Goal: Download file/media

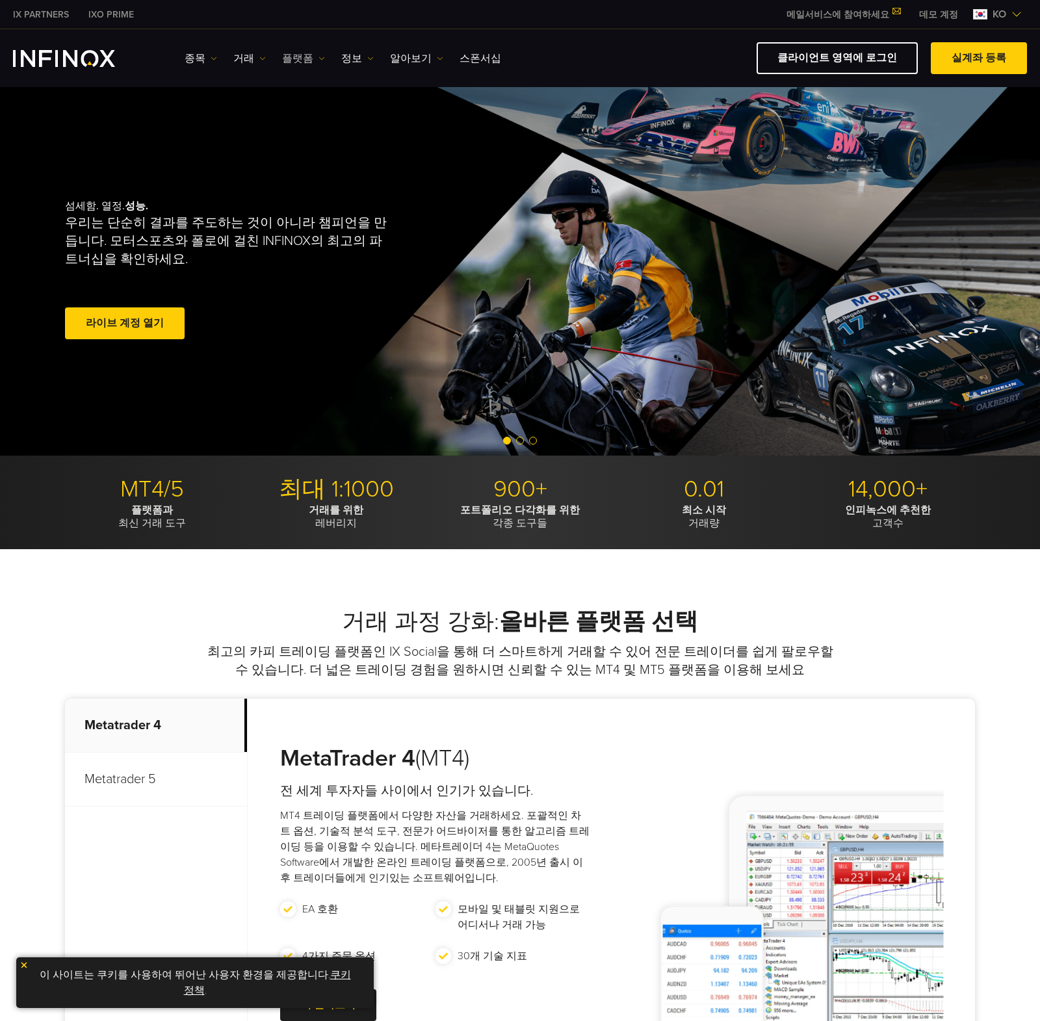
click at [294, 58] on link "플랫폼" at bounding box center [303, 59] width 43 height 16
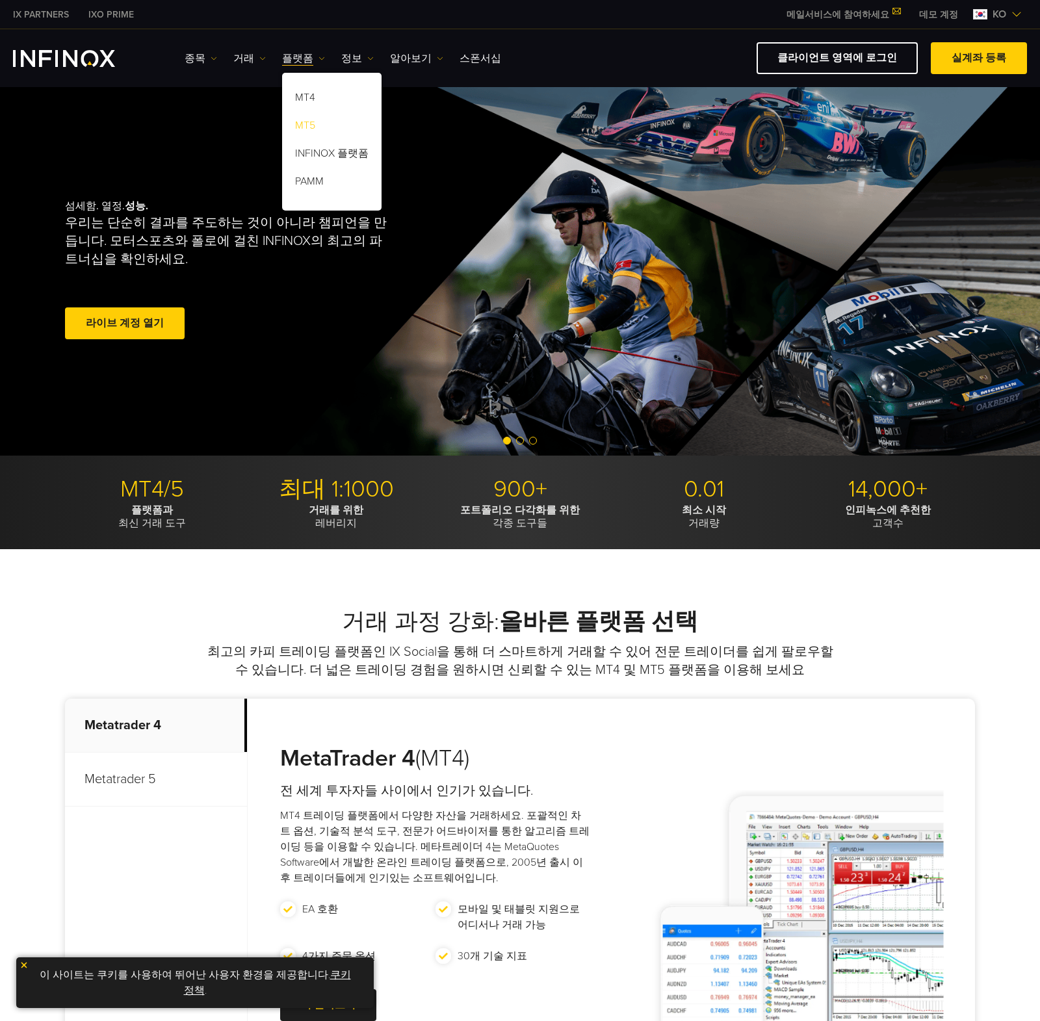
click at [307, 122] on link "MT5" at bounding box center [331, 128] width 99 height 28
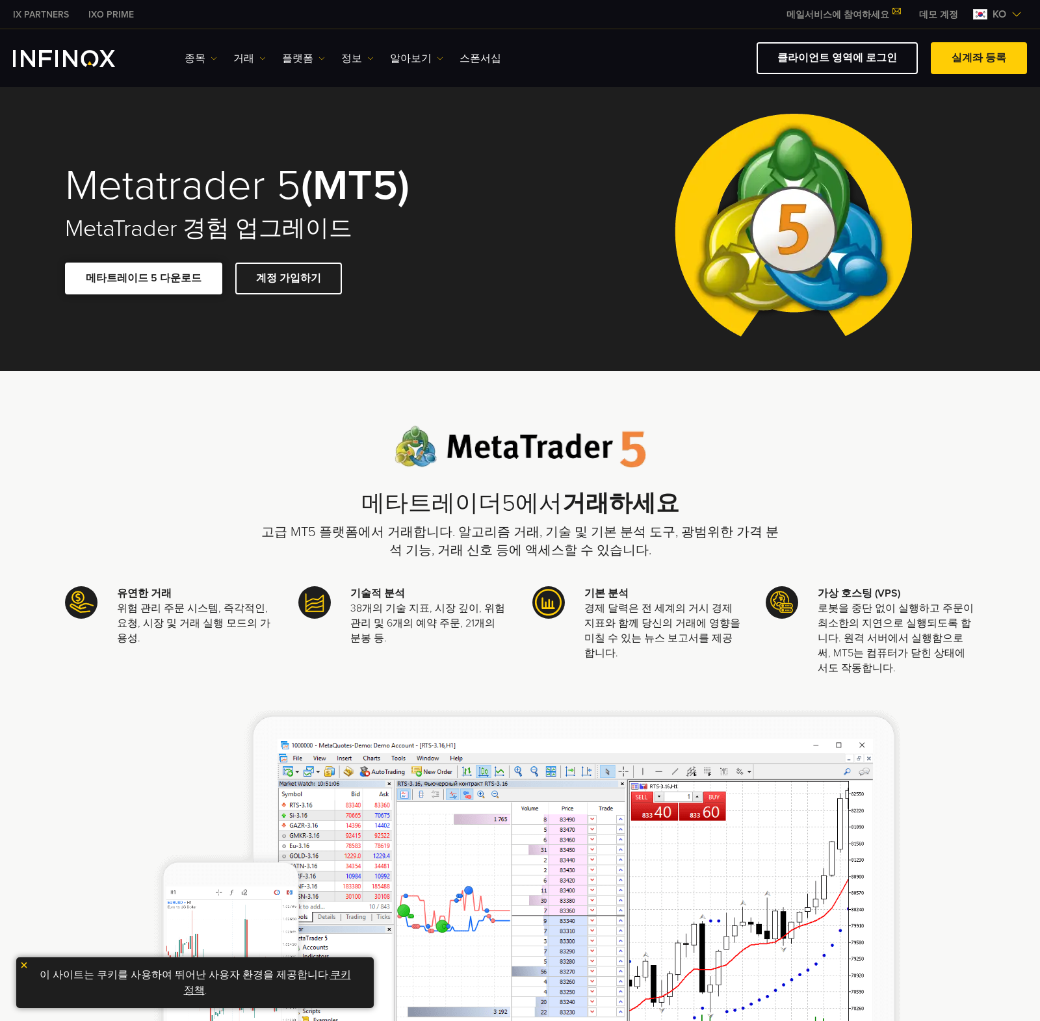
click at [190, 274] on link "메타트레이드 5 다운로드" at bounding box center [143, 279] width 157 height 32
click at [856, 60] on link "클라이언트 영역에 로그인" at bounding box center [837, 58] width 161 height 32
